Goal: Obtain resource: Obtain resource

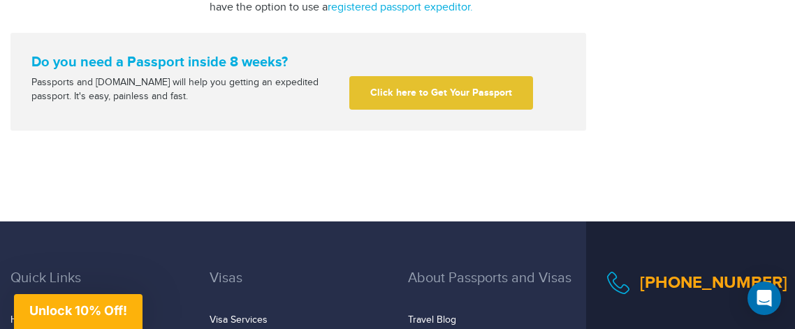
scroll to position [1897, 0]
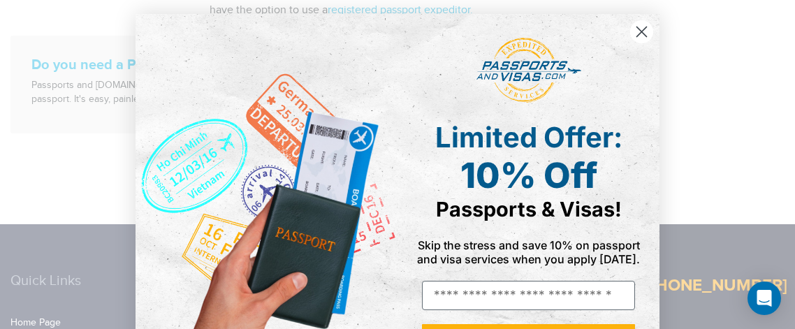
click at [725, 100] on div "Close dialog Limited Offer: 10% Off Passports & Visas! Skip the stress and save…" at bounding box center [397, 164] width 795 height 329
click at [643, 41] on circle "Close dialog" at bounding box center [641, 31] width 23 height 23
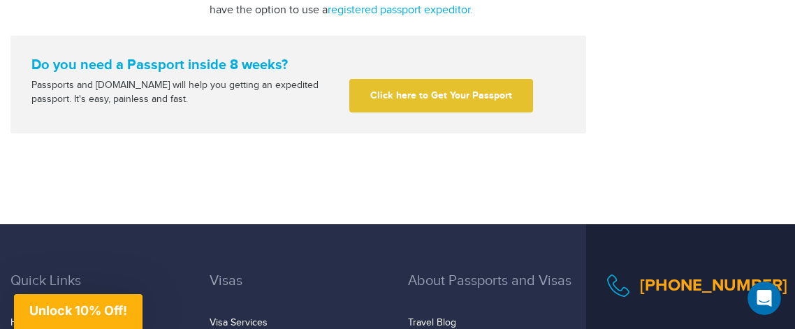
scroll to position [0, 0]
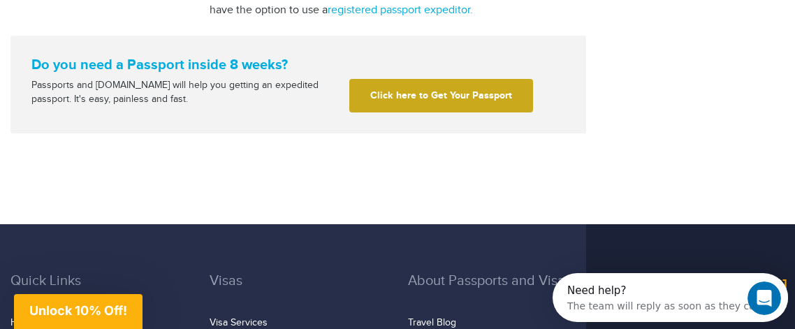
click at [481, 112] on link "Click here to Get Your Passport" at bounding box center [441, 96] width 184 height 34
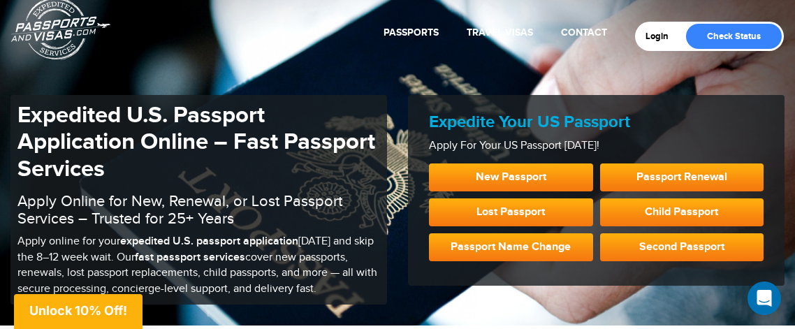
scroll to position [40, 0]
